Goal: Learn about a topic

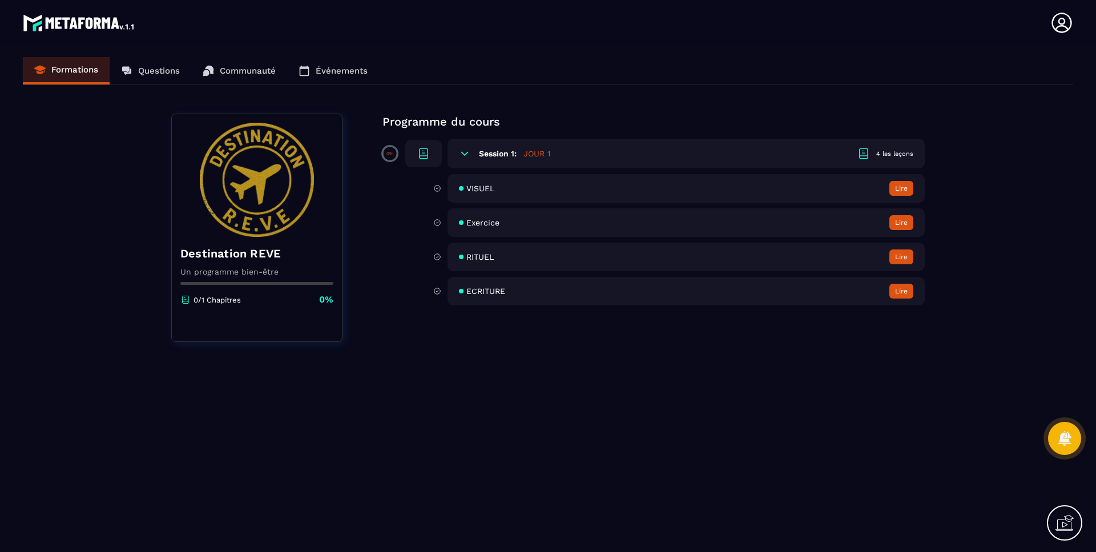
click at [899, 220] on button "Lire" at bounding box center [901, 222] width 24 height 15
click at [904, 187] on button "Lire" at bounding box center [901, 188] width 24 height 15
